Goal: Use online tool/utility: Use online tool/utility

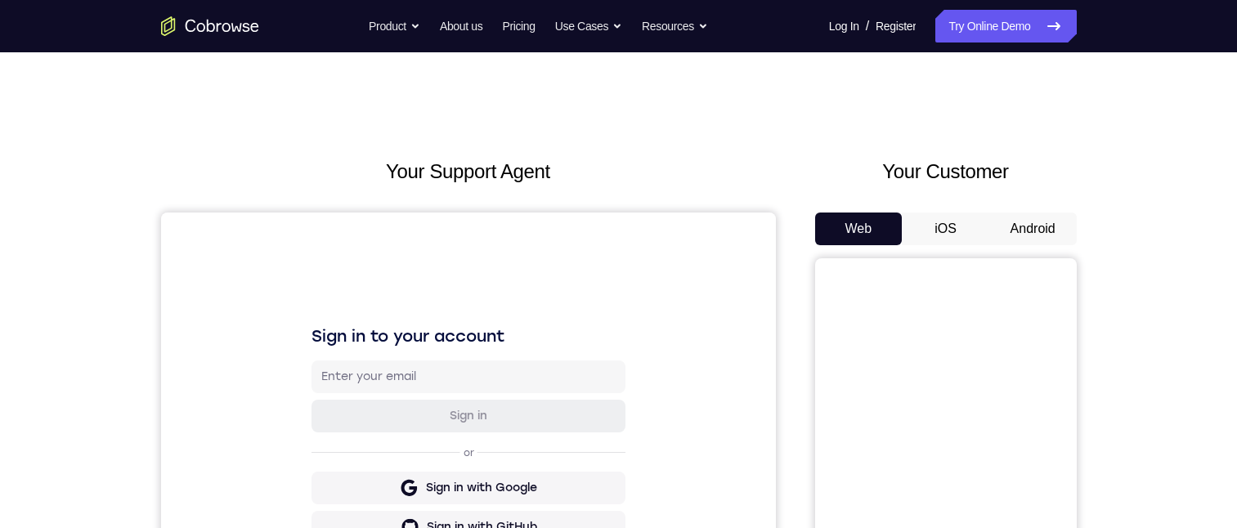
click at [1042, 221] on button "Android" at bounding box center [1032, 229] width 87 height 33
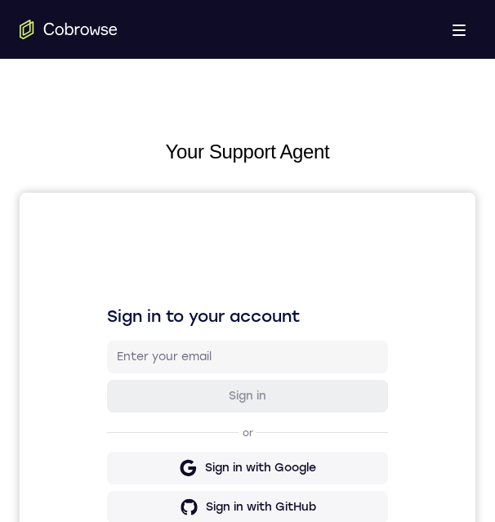
scroll to position [709, 0]
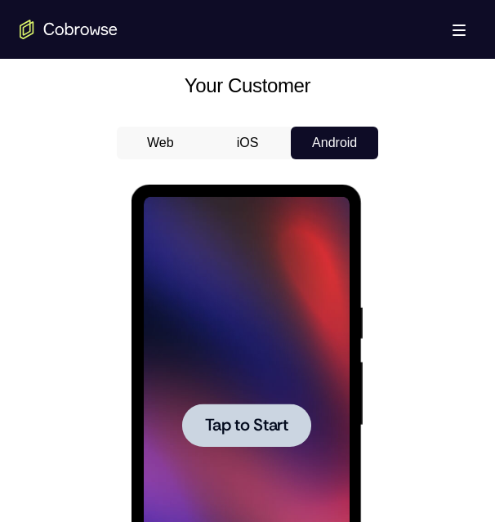
click at [255, 412] on div at bounding box center [245, 425] width 129 height 43
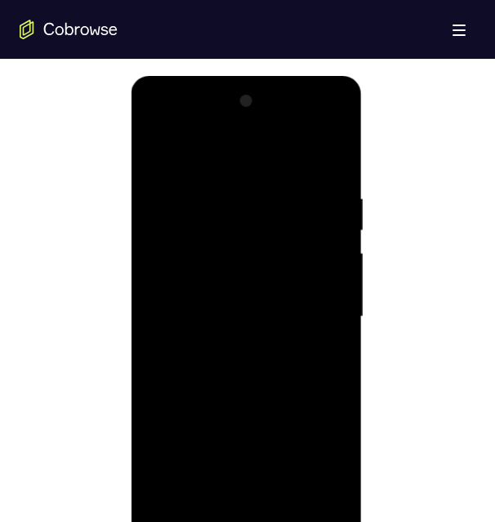
scroll to position [899, 0]
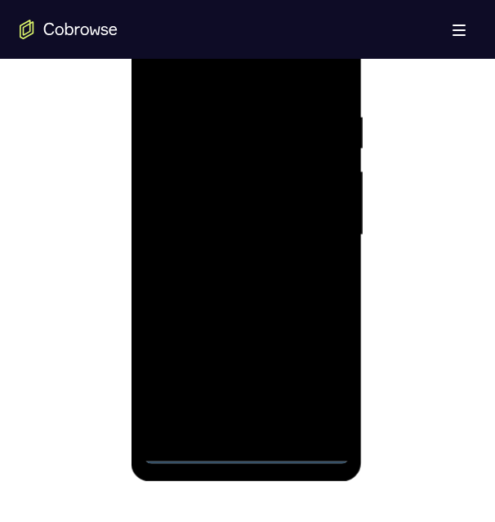
click at [245, 445] on div at bounding box center [246, 236] width 206 height 458
click at [245, 448] on div at bounding box center [246, 236] width 206 height 458
drag, startPoint x: 280, startPoint y: 215, endPoint x: 253, endPoint y: 111, distance: 107.1
click at [279, 128] on div at bounding box center [246, 236] width 206 height 458
click at [178, 334] on div at bounding box center [246, 236] width 206 height 458
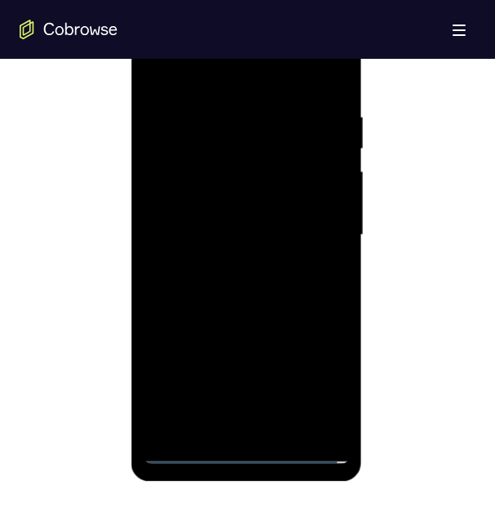
click at [335, 41] on div at bounding box center [246, 236] width 206 height 458
click at [249, 201] on div at bounding box center [246, 236] width 206 height 458
click at [244, 209] on div at bounding box center [246, 236] width 206 height 458
click at [242, 204] on div at bounding box center [246, 236] width 206 height 458
click at [236, 244] on div at bounding box center [246, 236] width 206 height 458
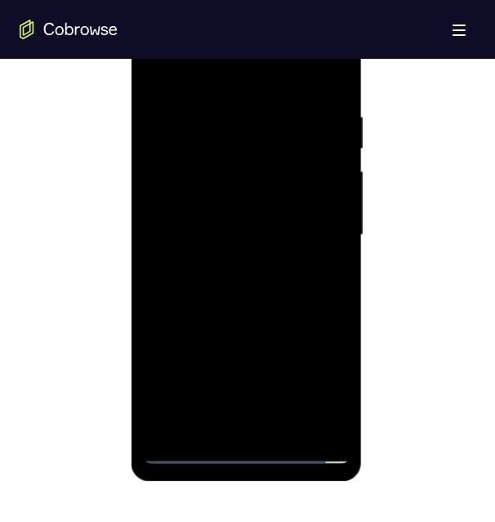
click at [247, 177] on div at bounding box center [246, 236] width 206 height 458
click at [190, 448] on div at bounding box center [246, 236] width 206 height 458
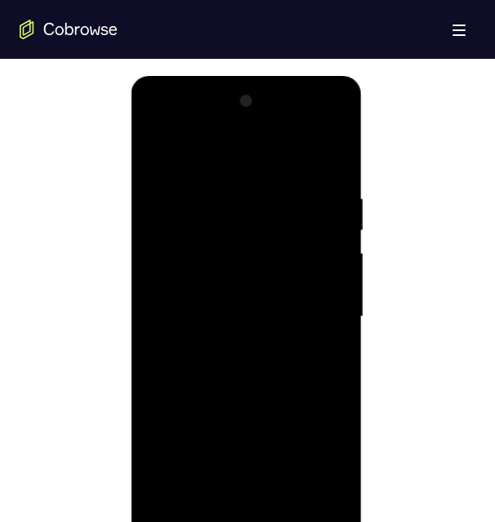
click at [188, 527] on div at bounding box center [246, 317] width 206 height 458
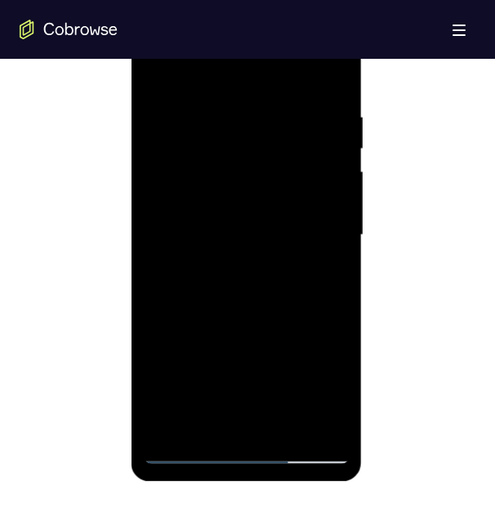
click at [186, 445] on div at bounding box center [246, 236] width 206 height 458
drag, startPoint x: 114, startPoint y: 334, endPoint x: 352, endPoint y: 73, distance: 353.0
click at [131, 199] on html "Online web based iOS Simulators and Android Emulators. Run iPhone, iPad, Mobile…" at bounding box center [247, 239] width 233 height 490
click at [309, 39] on div at bounding box center [246, 236] width 206 height 458
click at [287, 65] on div at bounding box center [246, 236] width 206 height 458
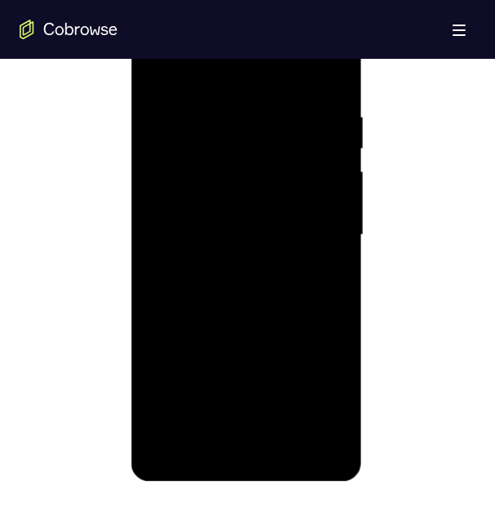
scroll to position [817, 0]
